Goal: Task Accomplishment & Management: Complete application form

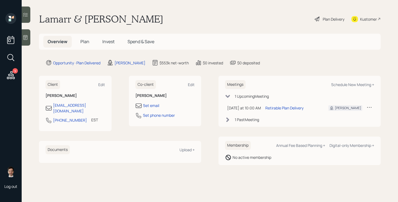
click at [10, 76] on icon at bounding box center [11, 75] width 10 height 10
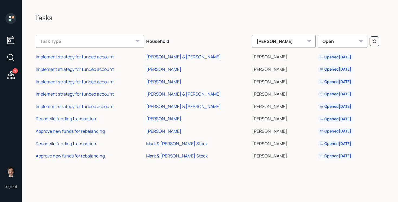
click at [87, 144] on div "Reconcile funding transaction" at bounding box center [66, 143] width 60 height 6
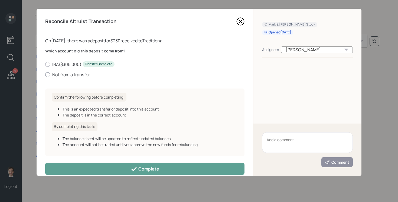
click at [75, 75] on label "Not from a transfer" at bounding box center [144, 75] width 199 height 6
click at [45, 75] on input "Not from a transfer" at bounding box center [45, 74] width 0 height 0
radio input "true"
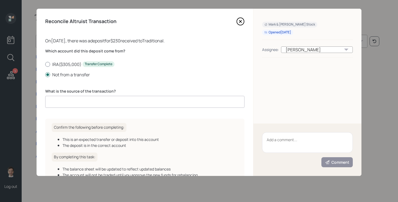
click at [68, 63] on label "IRA ( $305,000 ) Transfer Complete" at bounding box center [144, 64] width 199 height 6
click at [45, 64] on input "IRA ( $305,000 ) Transfer Complete" at bounding box center [45, 64] width 0 height 0
radio input "true"
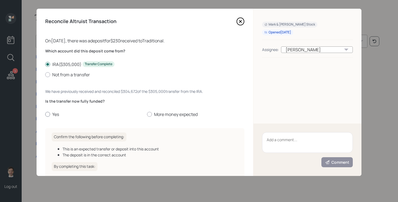
click at [54, 115] on label "Yes" at bounding box center [94, 114] width 98 height 6
click at [45, 114] on input "Yes" at bounding box center [45, 114] width 0 height 0
radio input "true"
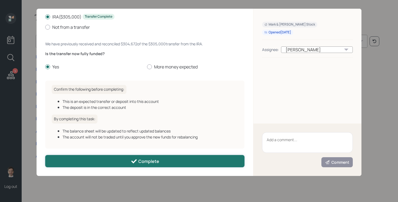
click at [101, 161] on button "Complete" at bounding box center [144, 161] width 199 height 12
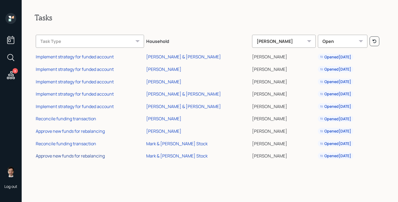
click at [86, 157] on div "Approve new funds for rebalancing" at bounding box center [70, 156] width 69 height 6
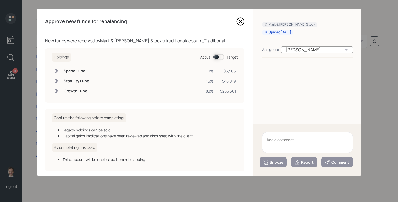
scroll to position [22, 0]
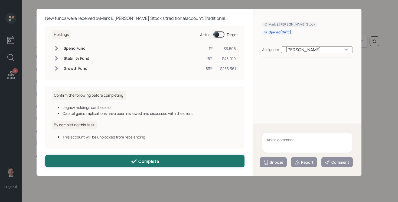
click at [115, 158] on button "Complete" at bounding box center [144, 161] width 199 height 12
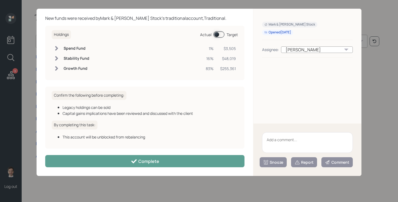
scroll to position [0, 0]
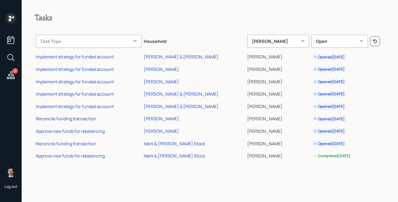
click at [76, 118] on div "Reconcile funding transaction" at bounding box center [66, 118] width 60 height 6
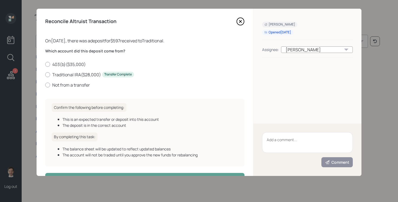
scroll to position [18, 0]
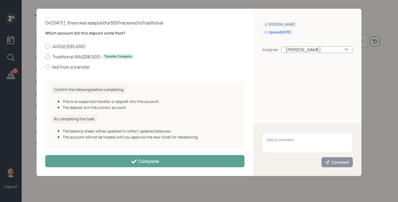
click at [82, 56] on label "Traditional IRA ( $28,000 ) Transfer Complete" at bounding box center [144, 57] width 199 height 6
click at [45, 56] on input "Traditional IRA ( $28,000 ) Transfer Complete" at bounding box center [45, 56] width 0 height 0
radio input "true"
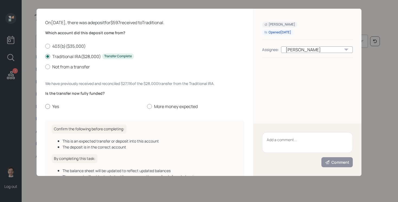
click at [48, 105] on div at bounding box center [47, 106] width 5 height 5
click at [45, 106] on input "Yes" at bounding box center [45, 106] width 0 height 0
radio input "true"
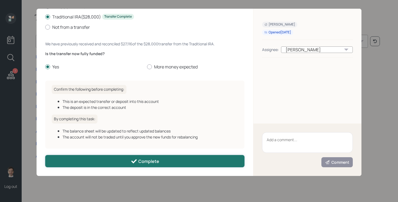
click at [107, 160] on button "Complete" at bounding box center [144, 161] width 199 height 12
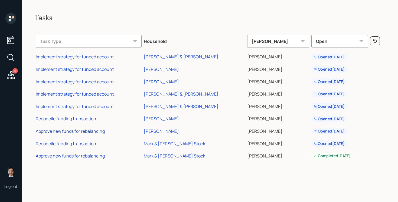
click at [68, 134] on div "Approve new funds for rebalancing" at bounding box center [70, 131] width 69 height 6
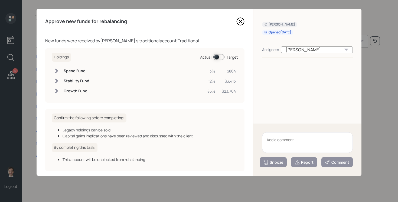
scroll to position [22, 0]
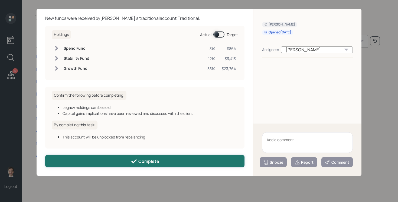
click at [137, 155] on button "Complete" at bounding box center [144, 161] width 199 height 12
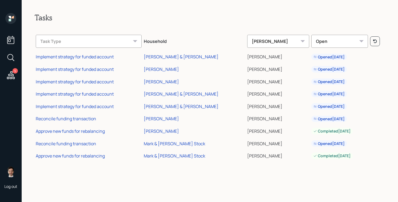
click at [11, 20] on icon at bounding box center [10, 18] width 11 height 11
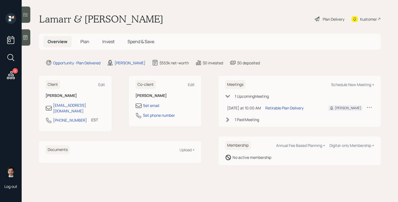
click at [85, 45] on h5 "Plan" at bounding box center [85, 42] width 18 height 12
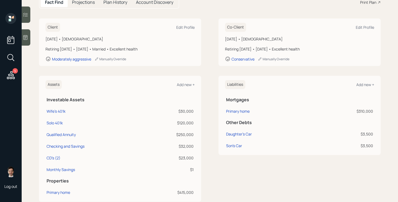
scroll to position [80, 0]
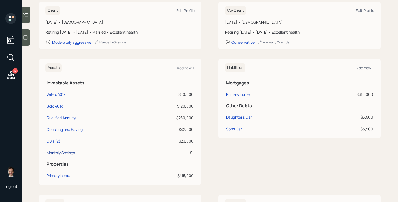
click at [73, 153] on div "Monthly Savings" at bounding box center [61, 153] width 28 height 6
select select "taxable"
select select "balanced"
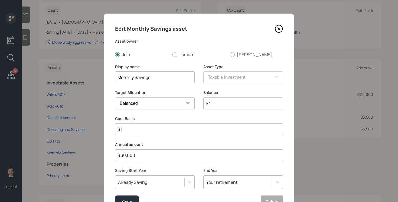
click at [279, 31] on icon at bounding box center [279, 29] width 8 height 8
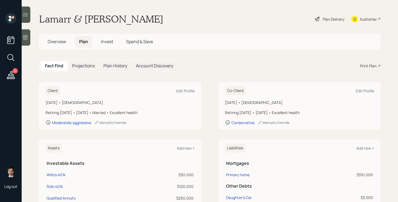
click at [203, 93] on div "Client Edit Profile [DATE] • [DEMOGRAPHIC_DATA] Retiring [DATE] • [DATE] • Marr…" at bounding box center [210, 105] width 342 height 47
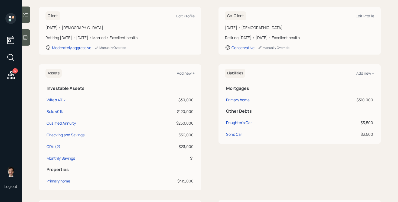
scroll to position [75, 0]
click at [57, 180] on div "Primary home" at bounding box center [59, 180] width 24 height 6
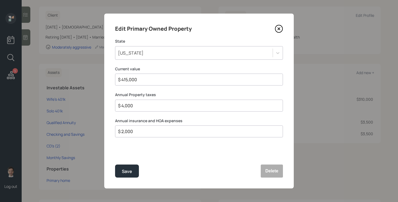
click at [188, 79] on input "$ 415,000" at bounding box center [197, 79] width 159 height 7
type input "$ 495,000"
click at [115, 164] on button "Save" at bounding box center [127, 170] width 24 height 13
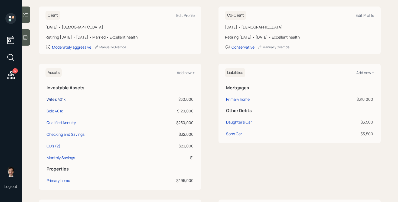
click at [60, 99] on div "Wife's 401k" at bounding box center [56, 99] width 19 height 6
select select "company_sponsored"
select select "balanced"
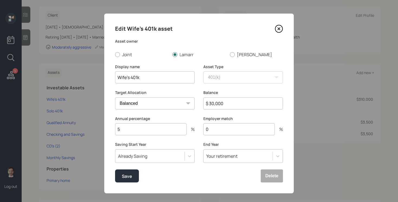
click at [281, 31] on icon at bounding box center [279, 29] width 8 height 8
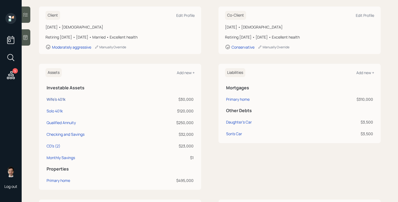
click at [58, 99] on div "Wife's 401k" at bounding box center [56, 99] width 19 height 6
select select "company_sponsored"
select select "balanced"
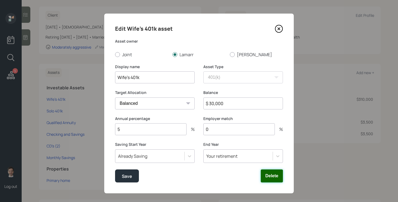
click at [274, 180] on button "Delete" at bounding box center [272, 175] width 22 height 13
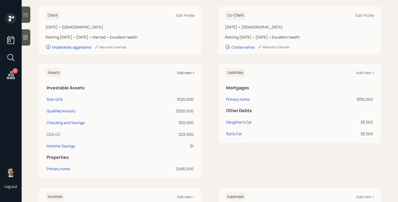
click at [186, 70] on div "Add new +" at bounding box center [186, 72] width 18 height 5
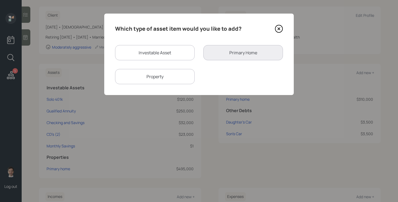
click at [167, 53] on div "Investable Asset" at bounding box center [155, 52] width 80 height 15
select select "taxable"
select select "balanced"
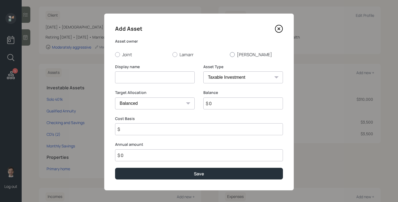
click at [234, 55] on div at bounding box center [232, 54] width 5 height 5
click at [230, 54] on input "[PERSON_NAME]" at bounding box center [230, 54] width 0 height 0
radio input "true"
click at [182, 82] on input at bounding box center [155, 77] width 80 height 12
type input "Pension"
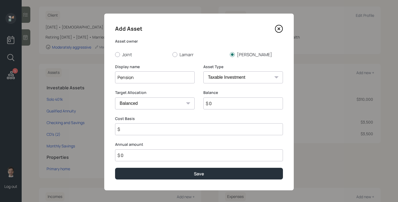
click at [280, 28] on icon at bounding box center [279, 29] width 8 height 8
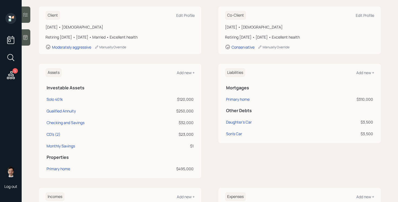
click at [205, 87] on div "Assets Add new + Investable Assets Solo 401k $120,000 Qualified Annuity $250,00…" at bounding box center [210, 121] width 342 height 114
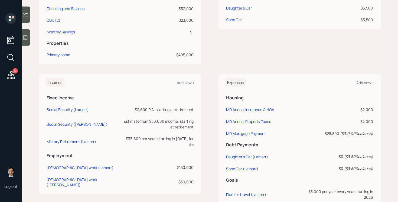
scroll to position [190, 0]
click at [186, 79] on div "Incomes Add new +" at bounding box center [120, 81] width 149 height 9
click at [184, 81] on div "Add new +" at bounding box center [186, 81] width 18 height 5
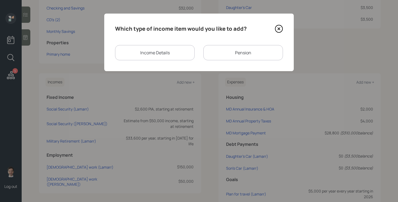
click at [243, 46] on div "Pension" at bounding box center [243, 52] width 80 height 15
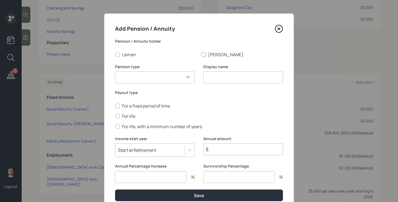
click at [220, 55] on label "[PERSON_NAME]" at bounding box center [242, 54] width 82 height 6
click at [201, 54] on input "[PERSON_NAME]" at bounding box center [201, 54] width 0 height 0
radio input "true"
click at [176, 78] on select "Pension Annuity" at bounding box center [155, 77] width 80 height 12
select select "pension"
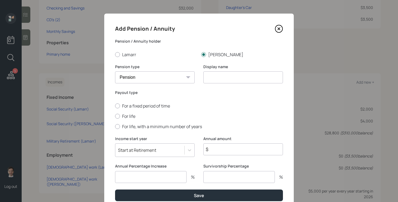
click at [115, 71] on select "Pension Annuity" at bounding box center [155, 77] width 80 height 12
click at [218, 80] on input at bounding box center [243, 77] width 80 height 12
type input "Pension"
click at [127, 116] on label "For life" at bounding box center [199, 116] width 168 height 6
click at [115, 116] on input "For life" at bounding box center [115, 116] width 0 height 0
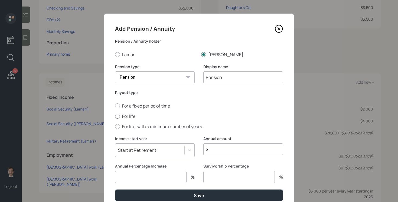
radio input "true"
click at [170, 160] on div "Income start year Start at Retirement" at bounding box center [155, 150] width 80 height 28
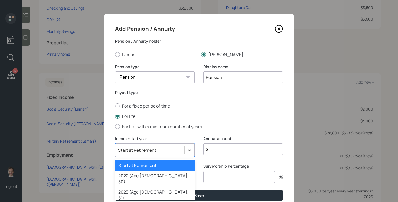
click at [170, 153] on div "option Start at Retirement selected, 1 of 79. 79 results available. Use Up and …" at bounding box center [155, 150] width 80 height 14
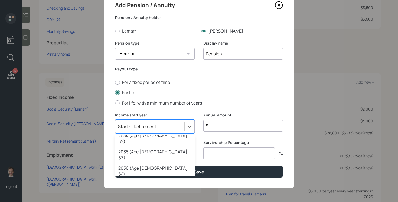
scroll to position [207, 0]
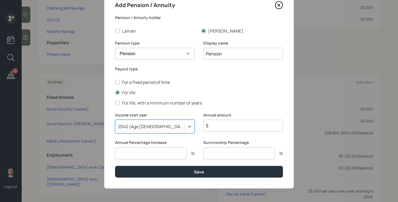
click at [225, 128] on input "$" at bounding box center [243, 125] width 80 height 12
type input "$ 30,000"
type input "0"
click at [166, 152] on input "0" at bounding box center [151, 153] width 72 height 12
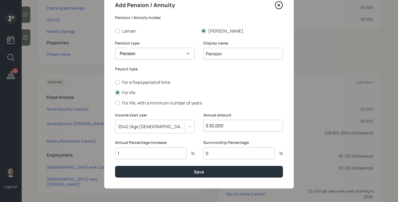
type input "1"
click at [115, 166] on button "Save" at bounding box center [199, 172] width 168 height 12
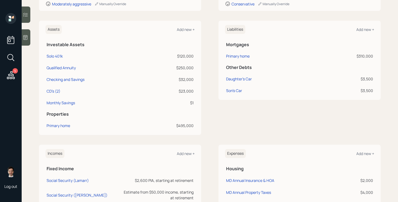
scroll to position [103, 0]
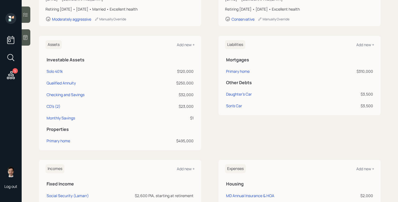
click at [208, 65] on div "Assets Add new + Investable Assets Solo 401k $120,000 Qualified Annuity $250,00…" at bounding box center [210, 93] width 342 height 114
click at [69, 117] on div "Monthly Savings" at bounding box center [61, 118] width 28 height 6
select select "taxable"
select select "balanced"
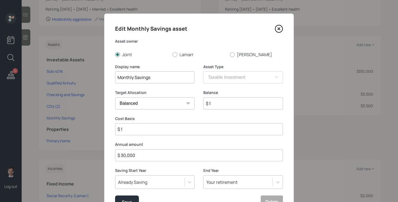
click at [280, 30] on icon at bounding box center [279, 29] width 8 height 8
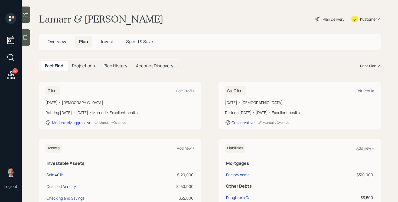
click at [332, 14] on div "Plan Delivery" at bounding box center [329, 19] width 31 height 12
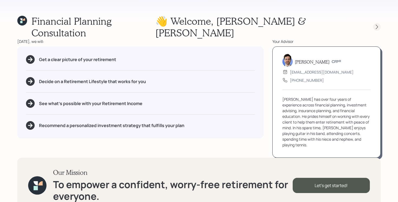
click at [378, 24] on icon at bounding box center [376, 26] width 5 height 5
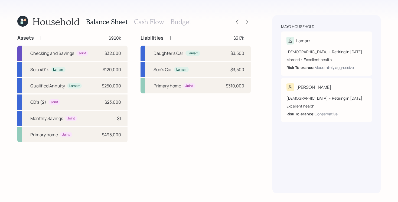
click at [145, 22] on h3 "Cash Flow" at bounding box center [149, 22] width 30 height 8
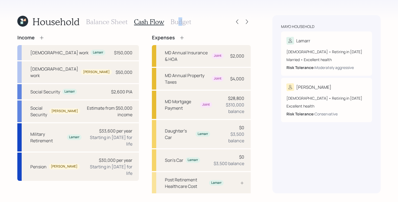
click at [179, 22] on h3 "Budget" at bounding box center [181, 22] width 21 height 8
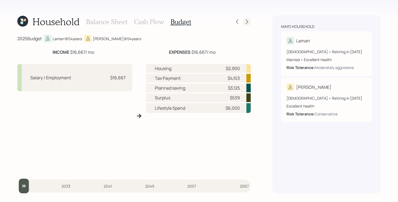
click at [247, 20] on icon at bounding box center [246, 21] width 5 height 5
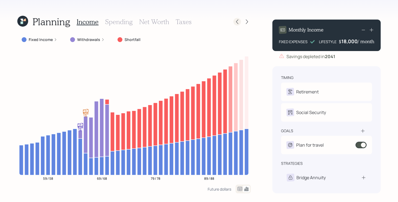
click at [237, 22] on icon at bounding box center [237, 21] width 5 height 5
